Goal: Task Accomplishment & Management: Use online tool/utility

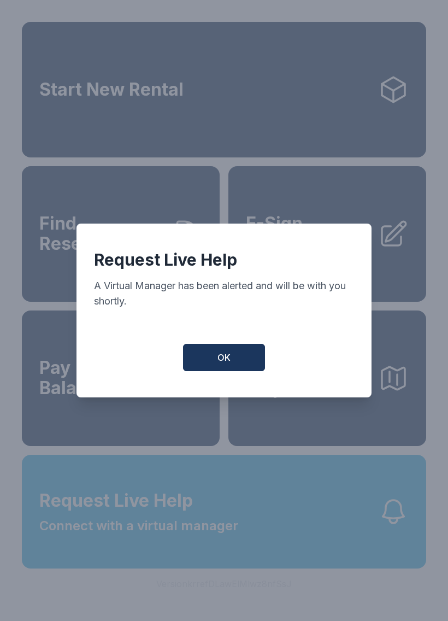
click at [245, 371] on button "OK" at bounding box center [224, 357] width 82 height 27
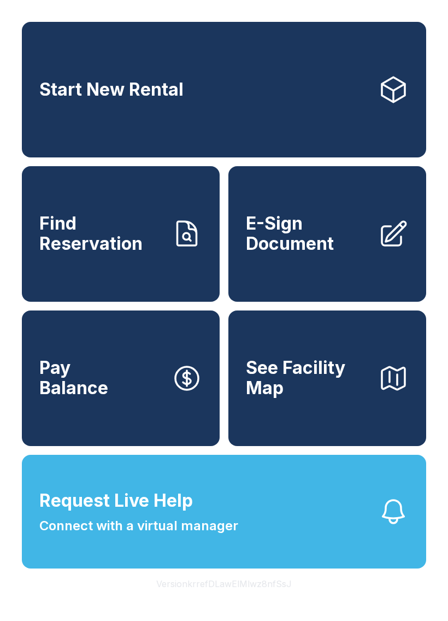
click at [323, 254] on span "E-Sign Document" at bounding box center [308, 234] width 124 height 40
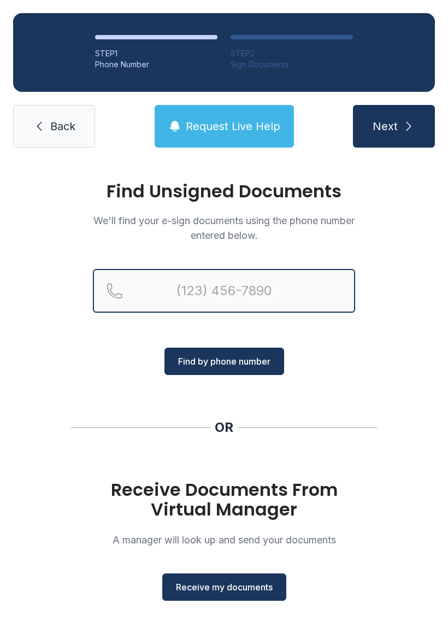
click at [245, 296] on input "Reservation phone number" at bounding box center [224, 291] width 262 height 44
type input "("
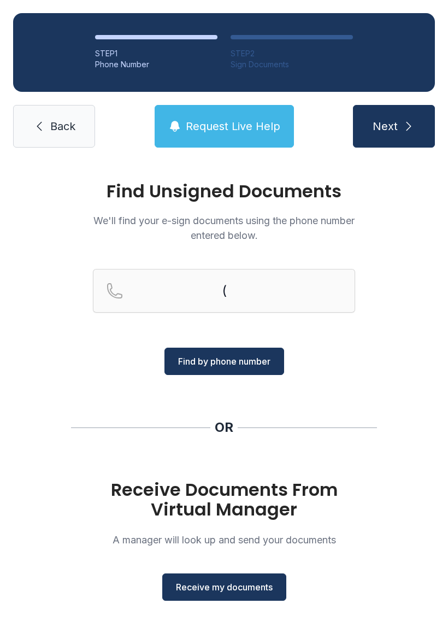
click at [396, 323] on div "Find Unsigned Documents We'll find your e-sign documents using the phone number…" at bounding box center [224, 403] width 448 height 484
click at [226, 567] on div "Receive Documents From Virtual Manager A manager will look up and send your doc…" at bounding box center [224, 540] width 262 height 121
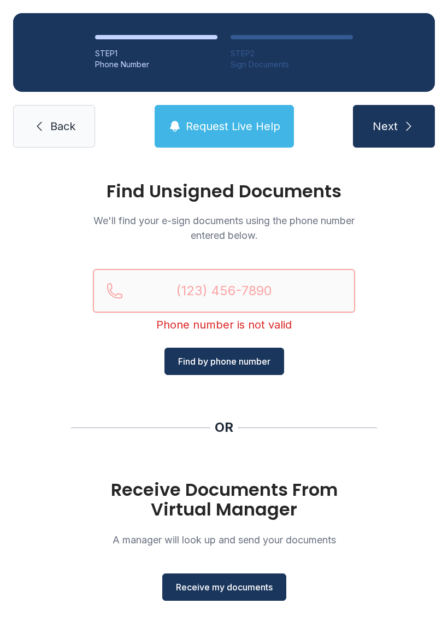
click at [263, 278] on input "Reservation phone number" at bounding box center [224, 291] width 262 height 44
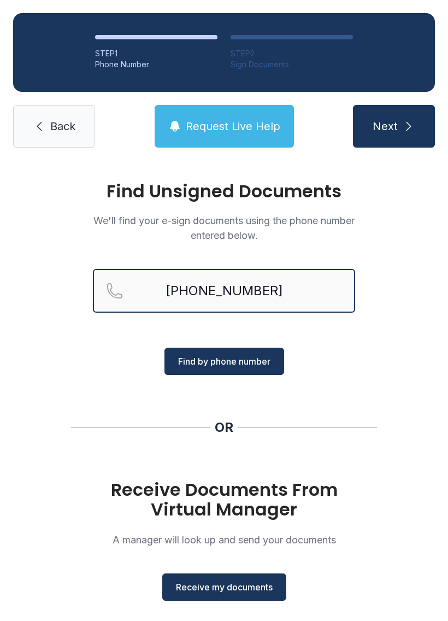
type input "[PHONE_NUMBER]"
click at [326, 382] on div "Find Unsigned Documents We'll find your e-sign documents using the phone number…" at bounding box center [224, 403] width 448 height 484
click at [255, 574] on button "Receive my documents" at bounding box center [224, 587] width 124 height 27
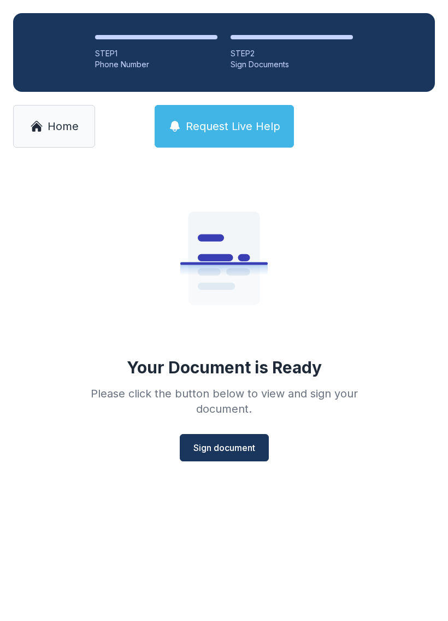
click at [242, 460] on button "Sign document" at bounding box center [224, 447] width 89 height 27
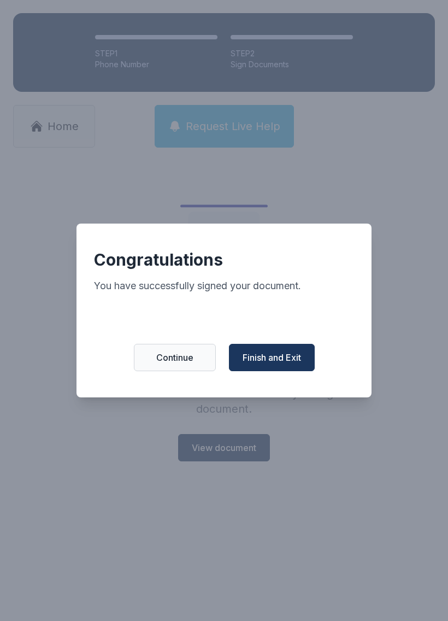
click at [271, 364] on span "Finish and Exit" at bounding box center [272, 357] width 59 height 13
